Goal: Task Accomplishment & Management: Manage account settings

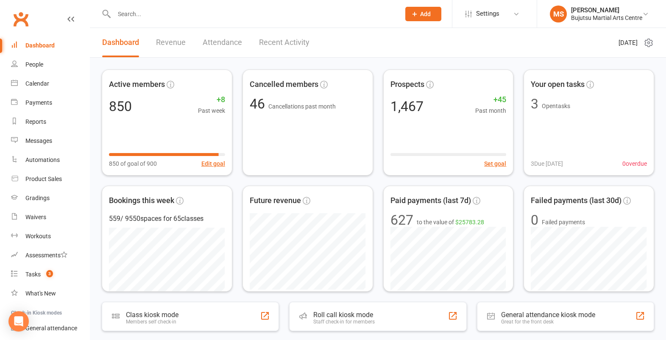
click at [158, 11] on input "text" at bounding box center [252, 14] width 283 height 12
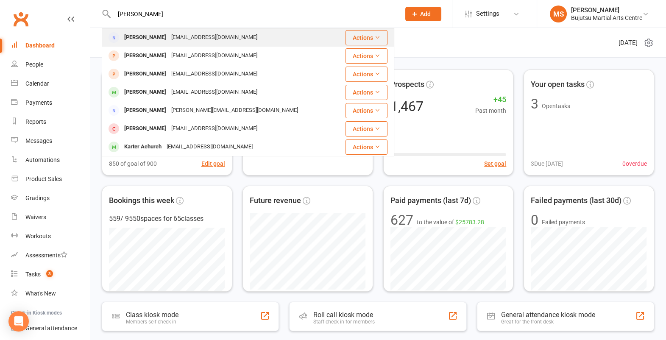
type input "[PERSON_NAME]"
click at [139, 39] on div "[PERSON_NAME]" at bounding box center [145, 37] width 47 height 12
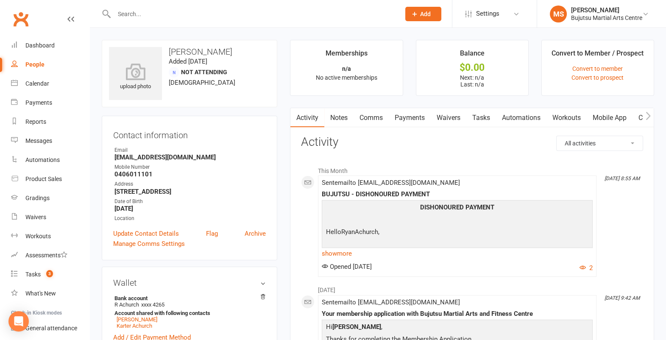
click at [455, 117] on link "Waivers" at bounding box center [449, 117] width 36 height 19
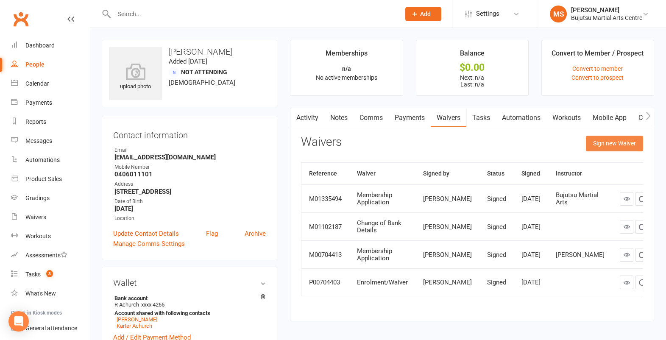
click at [611, 145] on button "Sign new Waiver" at bounding box center [614, 143] width 57 height 15
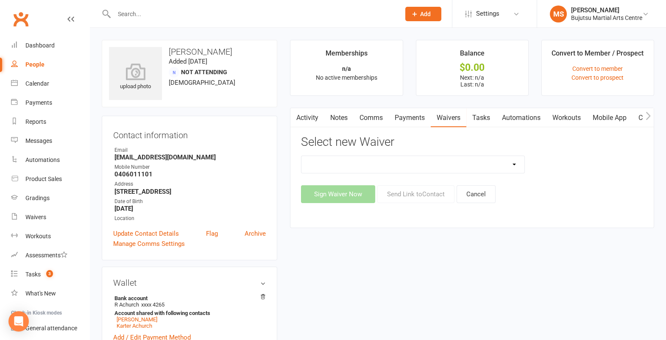
click at [512, 164] on select "Bujutsu Child Care Kids Karate Program Cash Upfront Membership Application Chan…" at bounding box center [412, 164] width 223 height 17
select select "8413"
click at [301, 156] on select "Bujutsu Child Care Kids Karate Program Cash Upfront Membership Application Chan…" at bounding box center [412, 164] width 223 height 17
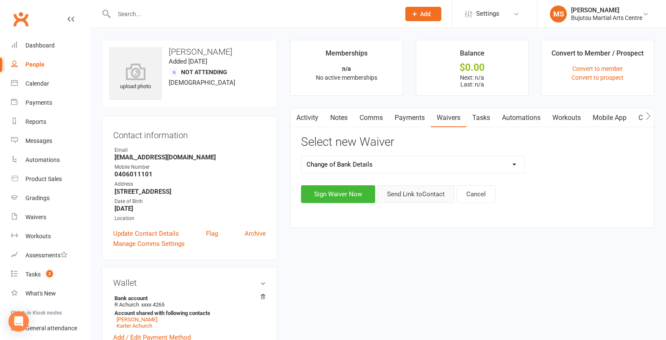
click at [421, 194] on button "Send Link to Contact" at bounding box center [415, 194] width 77 height 18
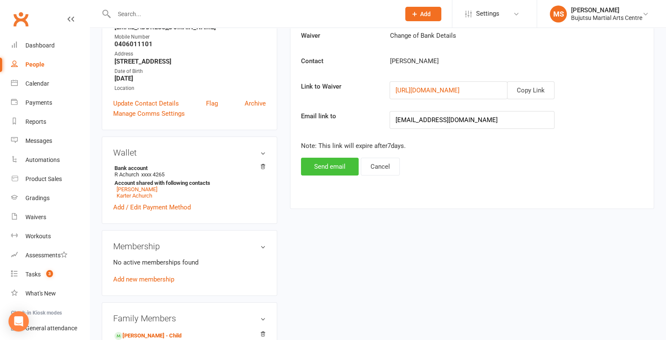
scroll to position [136, 0]
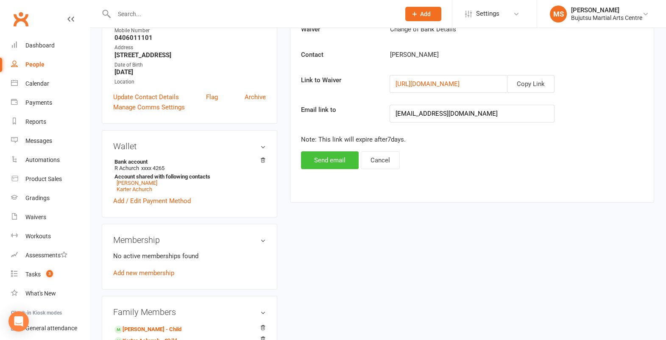
click at [340, 162] on button "Send email" at bounding box center [330, 160] width 58 height 18
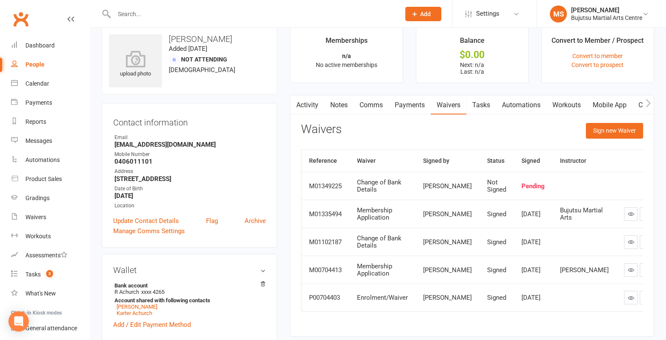
scroll to position [0, 0]
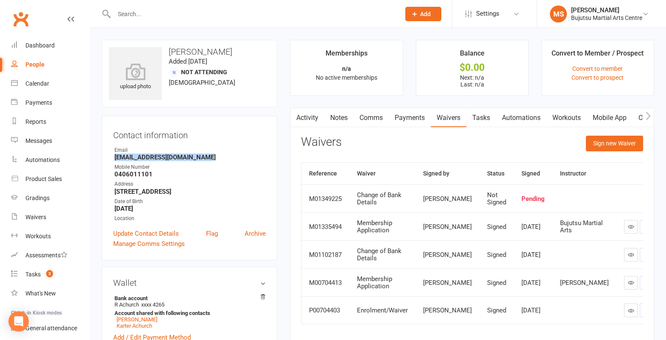
drag, startPoint x: 206, startPoint y: 157, endPoint x: 115, endPoint y: 159, distance: 90.7
click at [114, 159] on strong "[EMAIL_ADDRESS][DOMAIN_NAME]" at bounding box center [189, 157] width 151 height 8
copy strong "[EMAIL_ADDRESS][DOMAIN_NAME]"
click at [164, 230] on link "Update Contact Details" at bounding box center [146, 233] width 66 height 10
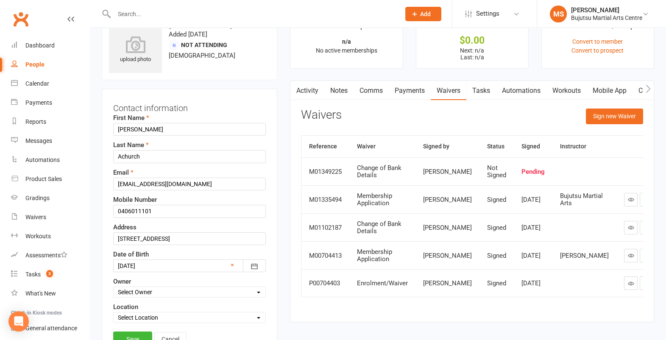
scroll to position [40, 0]
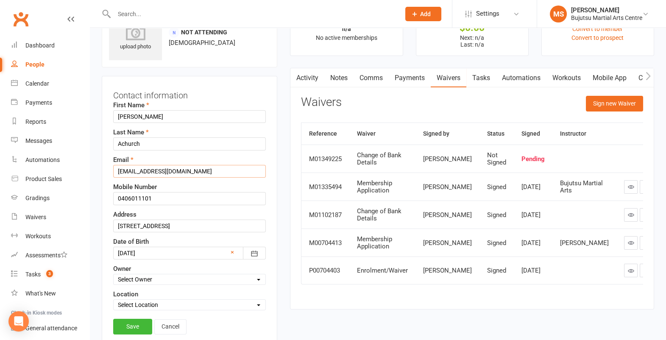
drag, startPoint x: 211, startPoint y: 171, endPoint x: 103, endPoint y: 173, distance: 107.7
click at [103, 173] on div "Contact information First Name [PERSON_NAME] Last Name [PERSON_NAME] Email [EMA…" at bounding box center [189, 213] width 175 height 274
paste input "[PERSON_NAME] <[EMAIL_ADDRESS][DOMAIN_NAME]>"
type input "[EMAIL_ADDRESS][DOMAIN_NAME]"
click at [131, 322] on link "Save" at bounding box center [132, 326] width 39 height 15
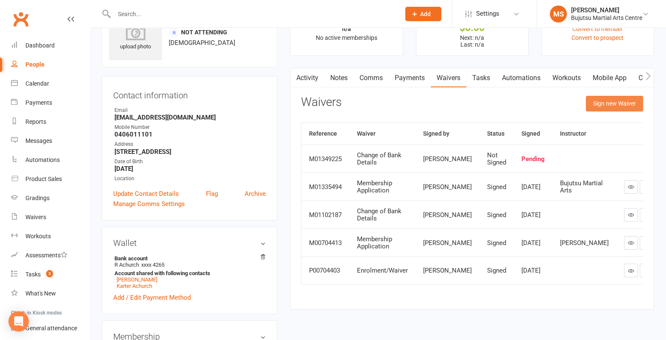
click at [619, 105] on button "Sign new Waiver" at bounding box center [614, 103] width 57 height 15
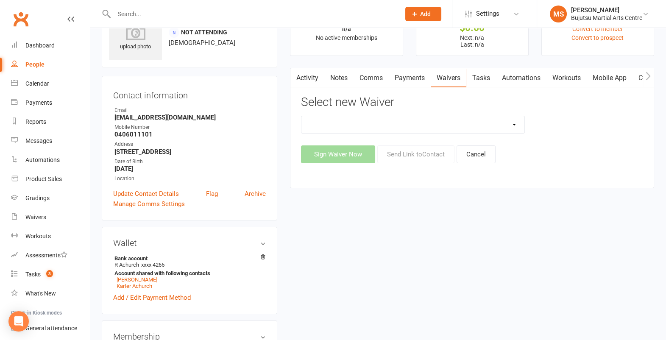
click at [499, 124] on select "Bujutsu Child Care Kids Karate Program Cash Upfront Membership Application Chan…" at bounding box center [412, 124] width 223 height 17
select select "8413"
click at [301, 116] on select "Bujutsu Child Care Kids Karate Program Cash Upfront Membership Application Chan…" at bounding box center [412, 124] width 223 height 17
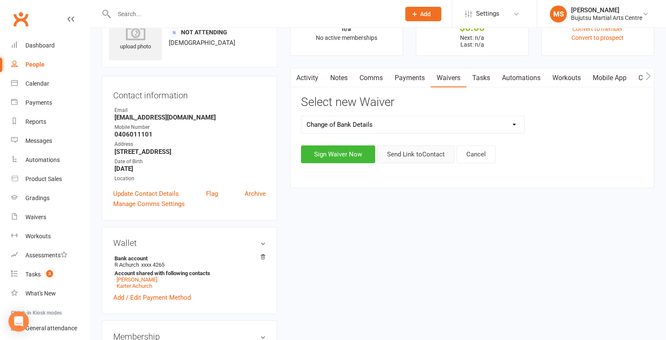
click at [431, 155] on button "Send Link to Contact" at bounding box center [415, 154] width 77 height 18
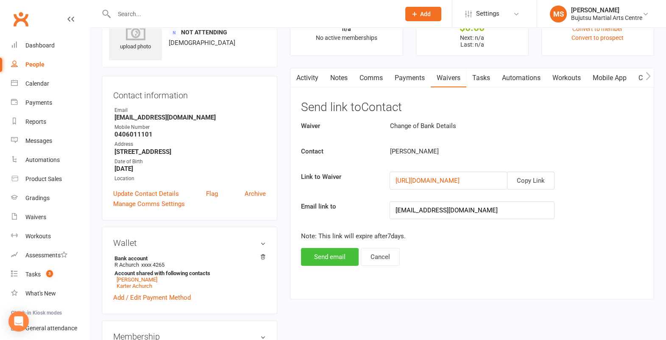
click at [335, 257] on button "Send email" at bounding box center [330, 257] width 58 height 18
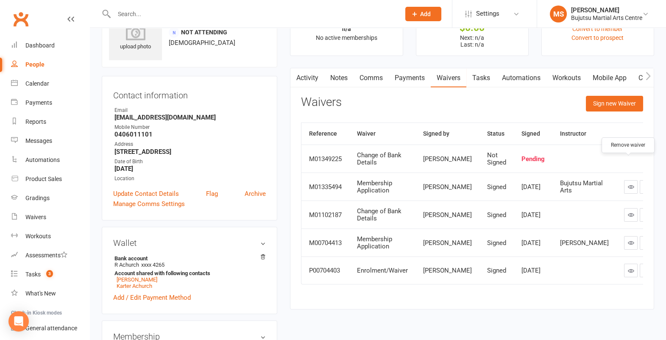
click at [658, 163] on icon "button" at bounding box center [662, 159] width 8 height 8
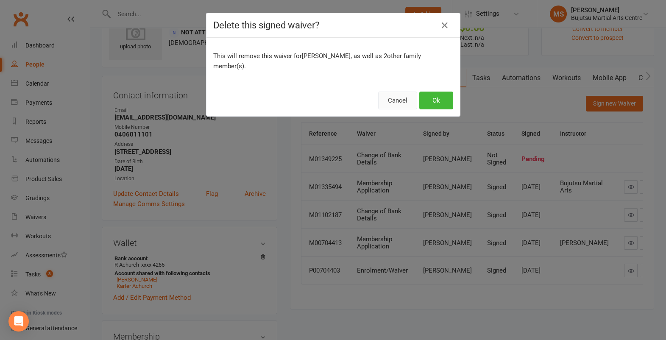
click at [397, 92] on button "Cancel" at bounding box center [397, 101] width 39 height 18
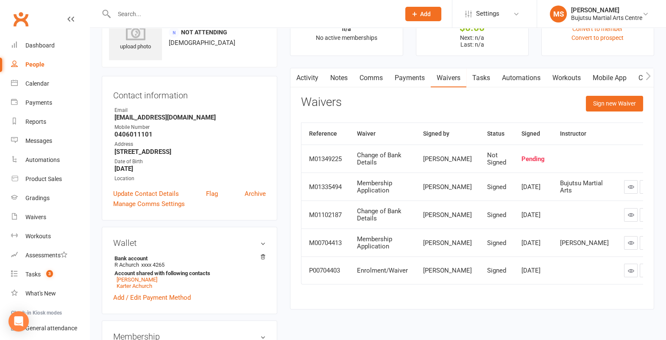
click at [392, 165] on div "Change of Bank Details" at bounding box center [382, 159] width 51 height 14
click at [331, 163] on div "M01349225" at bounding box center [325, 159] width 33 height 7
click at [41, 216] on div "Waivers" at bounding box center [35, 217] width 21 height 7
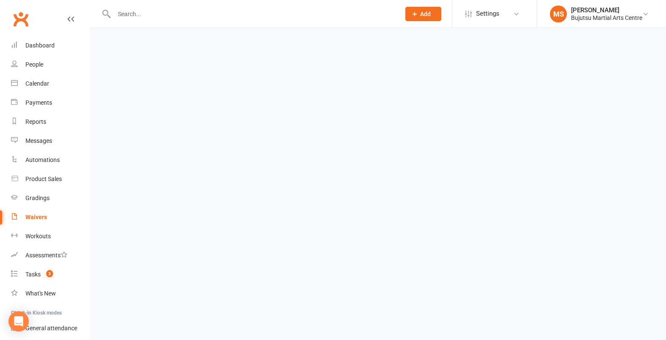
select select "50"
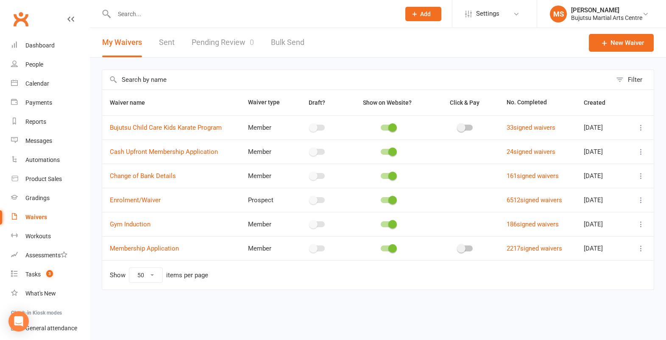
click at [217, 42] on link "Pending Review 0" at bounding box center [223, 42] width 62 height 29
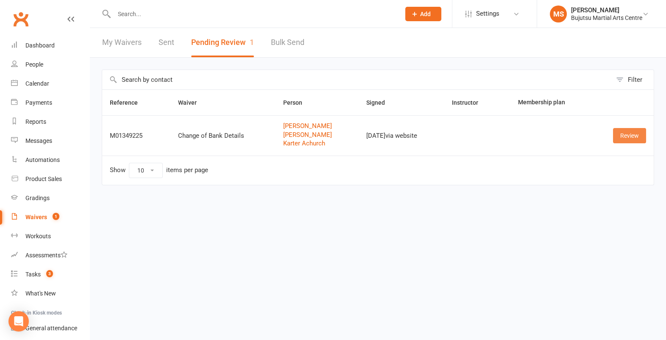
click at [627, 132] on link "Review" at bounding box center [629, 135] width 33 height 15
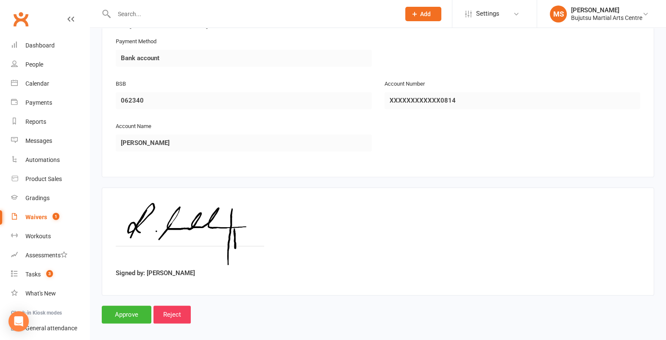
scroll to position [1015, 0]
click at [141, 306] on input "Approve" at bounding box center [127, 314] width 50 height 18
